Goal: Check status

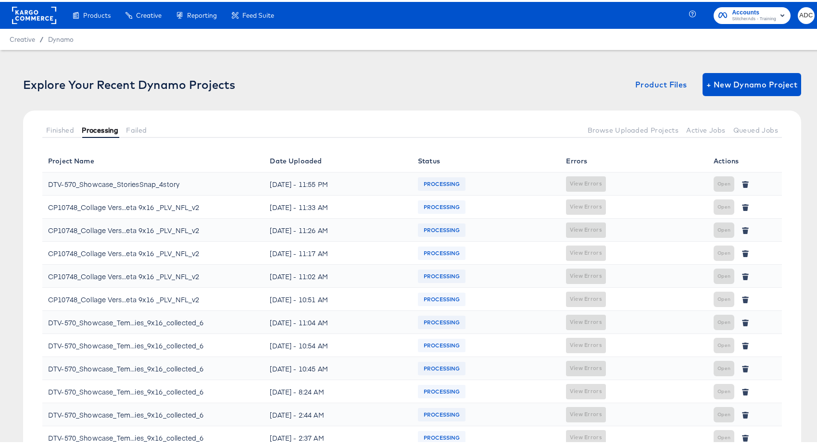
click at [112, 126] on span "Processing" at bounding box center [100, 129] width 37 height 8
click at [136, 123] on button "Failed" at bounding box center [136, 128] width 28 height 16
click at [93, 127] on span "Processing" at bounding box center [100, 129] width 37 height 8
click at [94, 129] on span "Processing" at bounding box center [100, 129] width 37 height 8
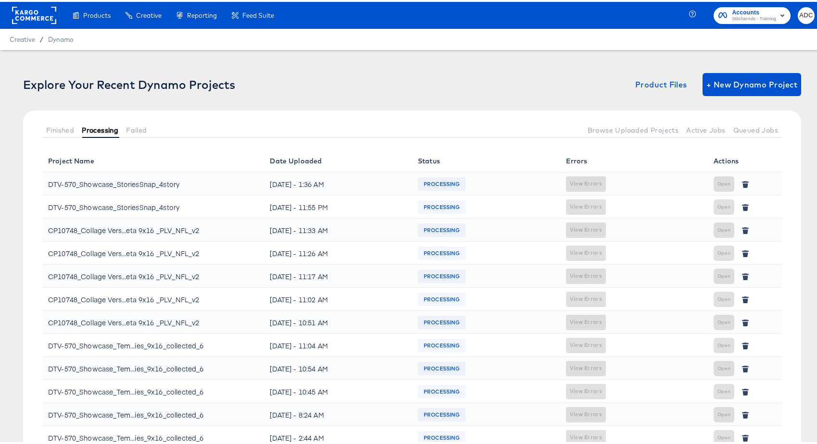
click at [94, 129] on span "Processing" at bounding box center [100, 129] width 37 height 8
click at [64, 128] on span "Finished" at bounding box center [60, 129] width 28 height 8
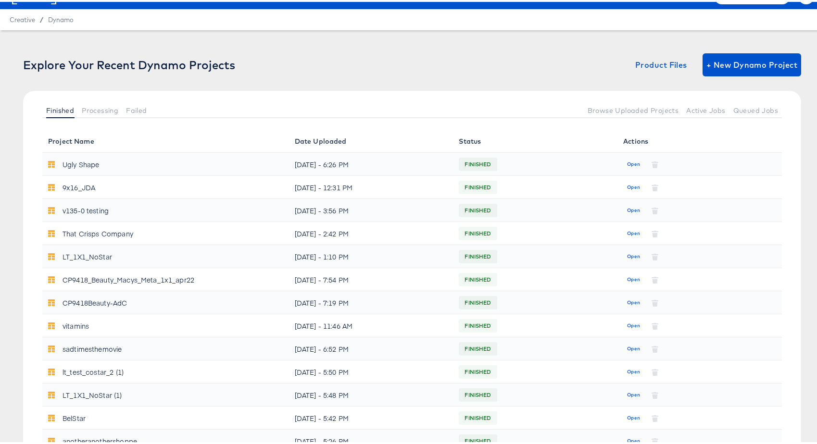
scroll to position [283, 0]
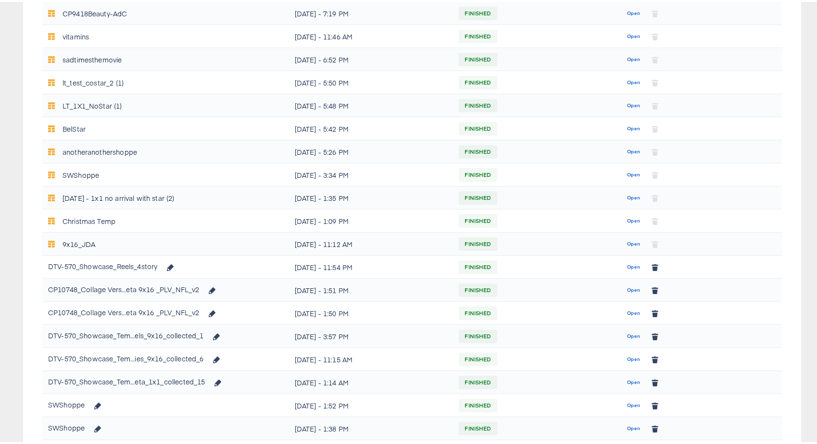
scroll to position [315, 0]
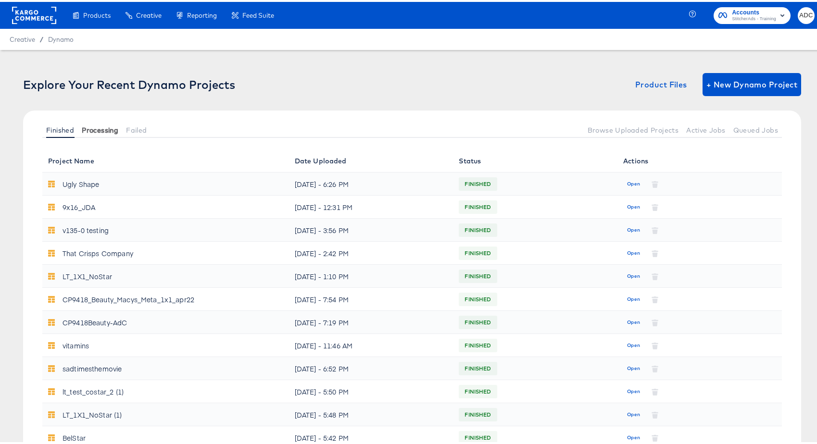
click at [102, 132] on span "Processing" at bounding box center [100, 129] width 37 height 8
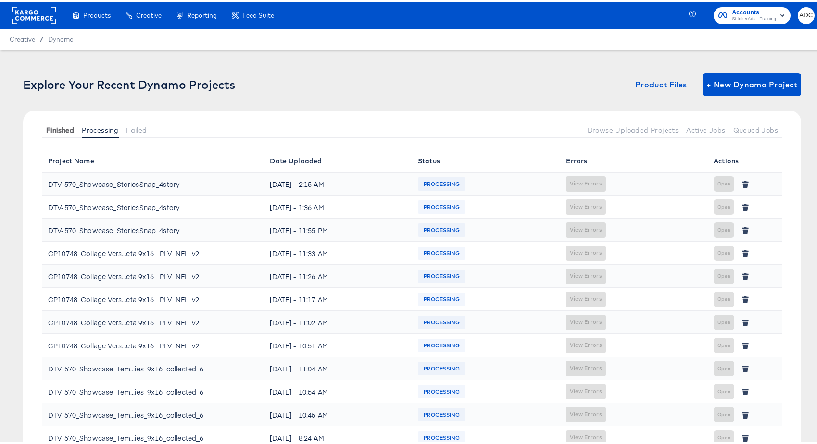
click at [65, 125] on span "Finished" at bounding box center [60, 129] width 28 height 8
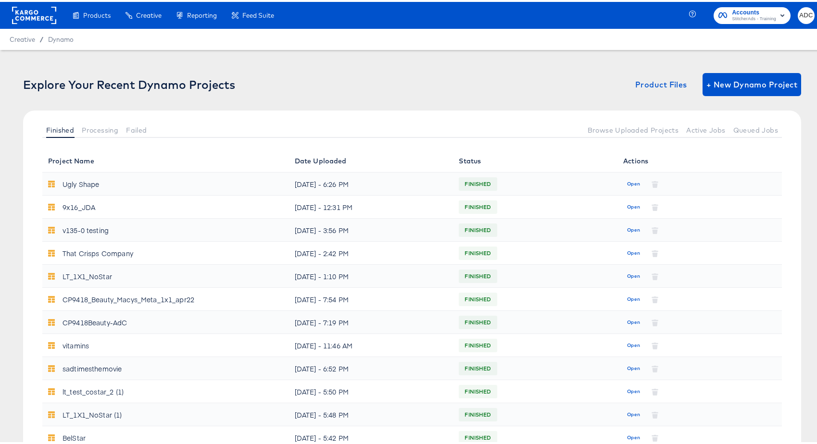
click at [152, 128] on div at bounding box center [367, 128] width 433 height 16
click at [148, 128] on button "Failed" at bounding box center [136, 128] width 28 height 16
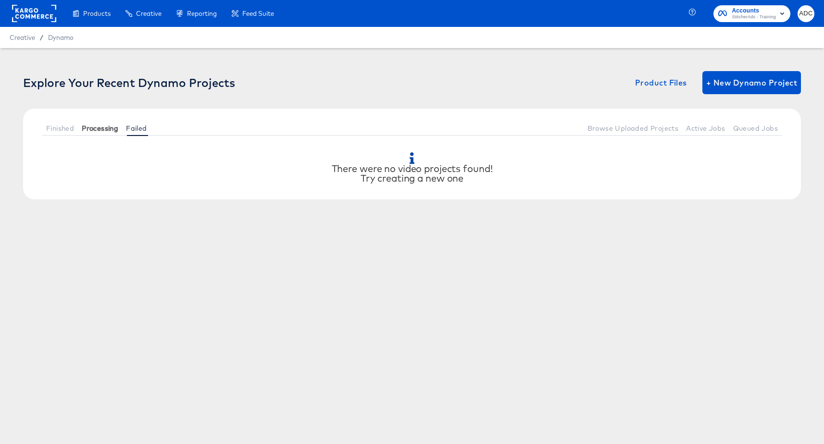
click at [108, 129] on span "Processing" at bounding box center [100, 129] width 37 height 8
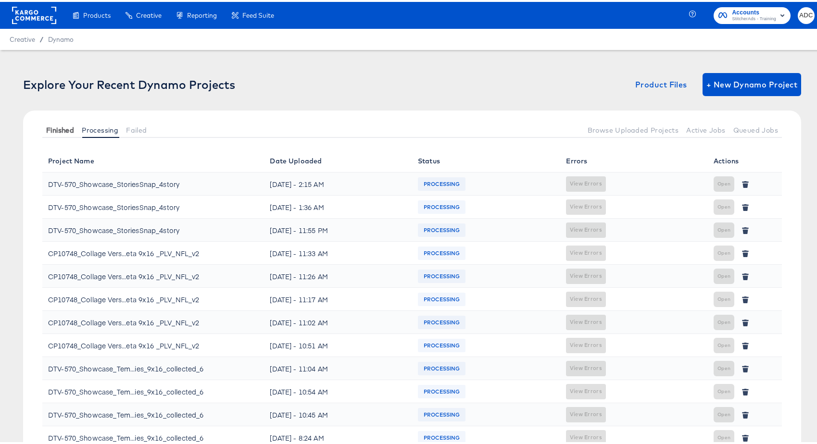
click at [56, 129] on span "Finished" at bounding box center [60, 129] width 28 height 8
